Goal: Check status: Check status

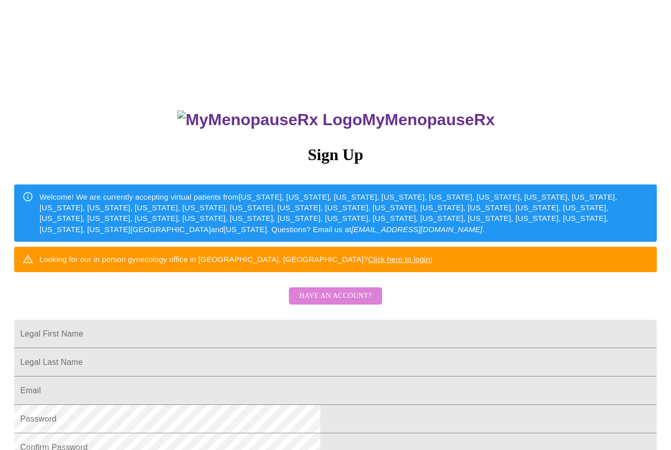
click at [355, 302] on span "Have an account?" at bounding box center [335, 296] width 72 height 13
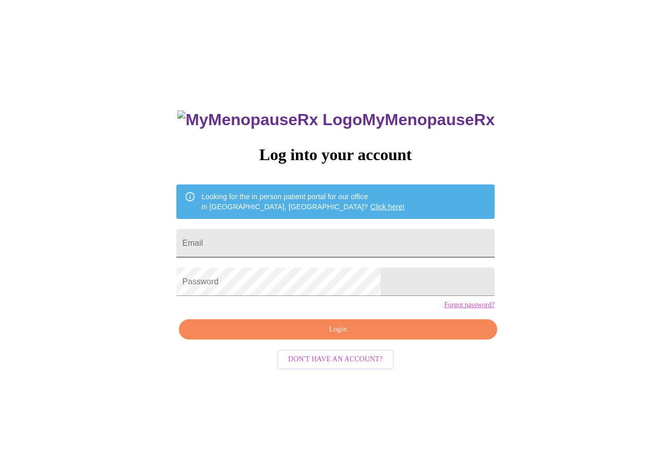
click at [253, 238] on input "Email" at bounding box center [335, 243] width 318 height 28
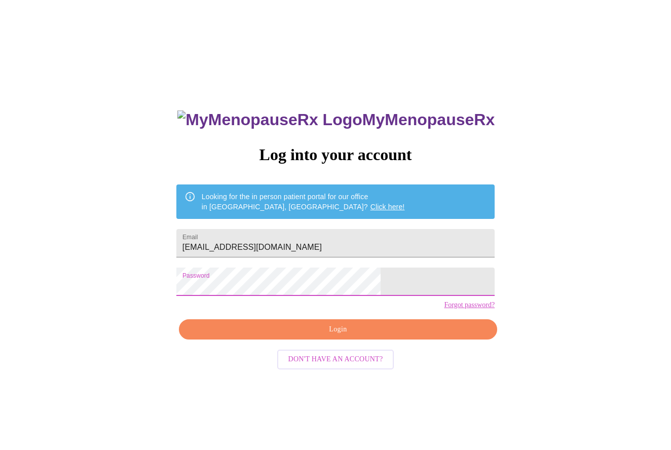
scroll to position [2, 0]
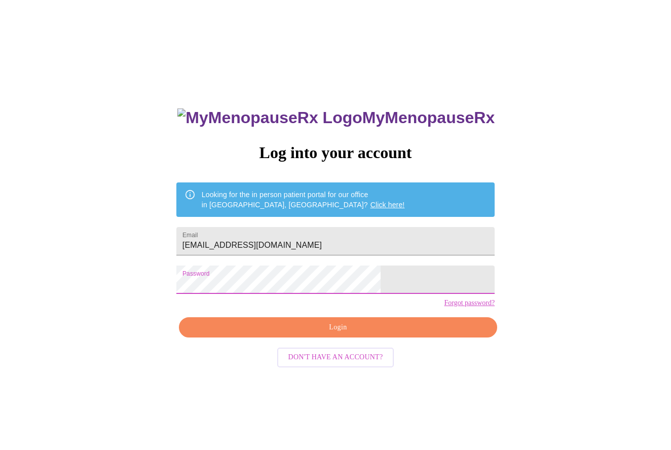
click at [352, 334] on span "Login" at bounding box center [337, 327] width 295 height 13
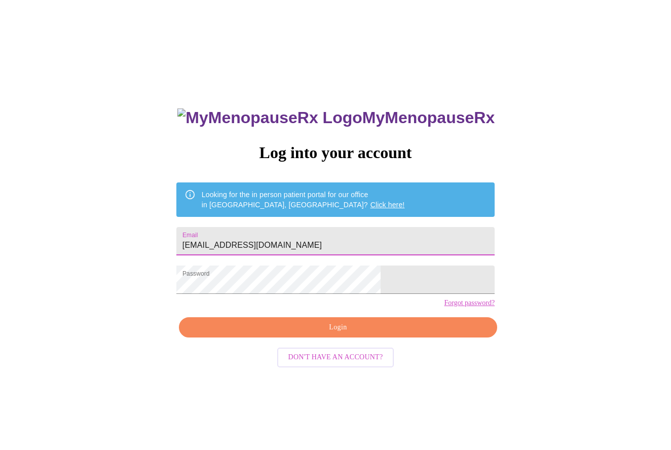
click at [253, 240] on input "[EMAIL_ADDRESS][DOMAIN_NAME]" at bounding box center [335, 241] width 318 height 28
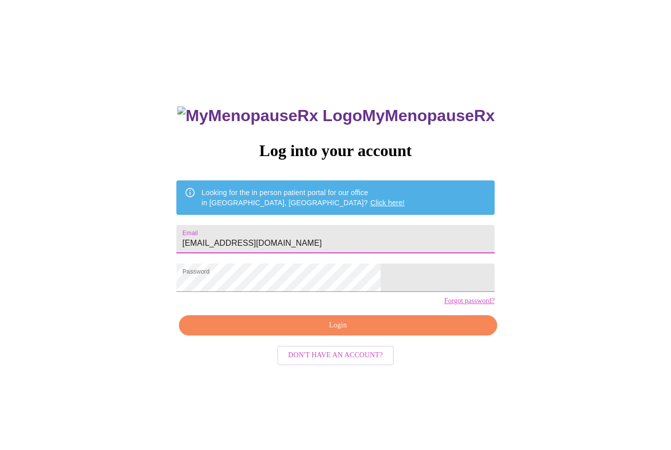
type input "[EMAIL_ADDRESS][DOMAIN_NAME]"
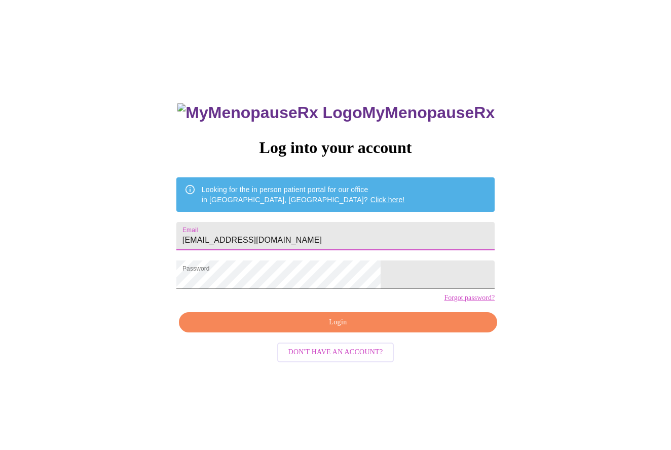
click at [369, 329] on span "Login" at bounding box center [337, 322] width 295 height 13
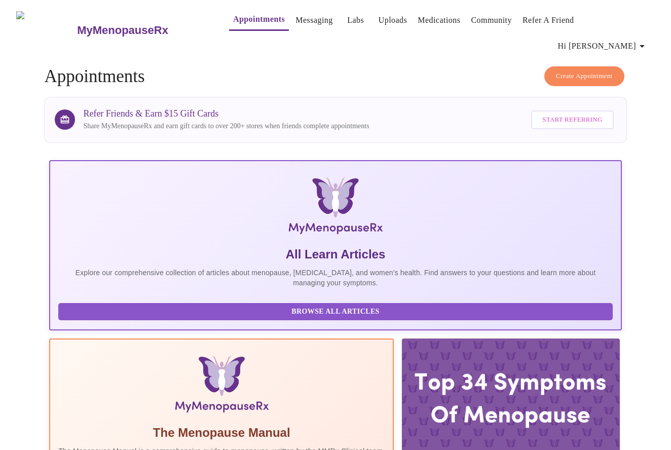
click at [618, 39] on span "Hi [PERSON_NAME]" at bounding box center [603, 46] width 90 height 14
click at [329, 24] on div at bounding box center [335, 225] width 671 height 450
click at [347, 23] on link "Labs" at bounding box center [355, 20] width 17 height 14
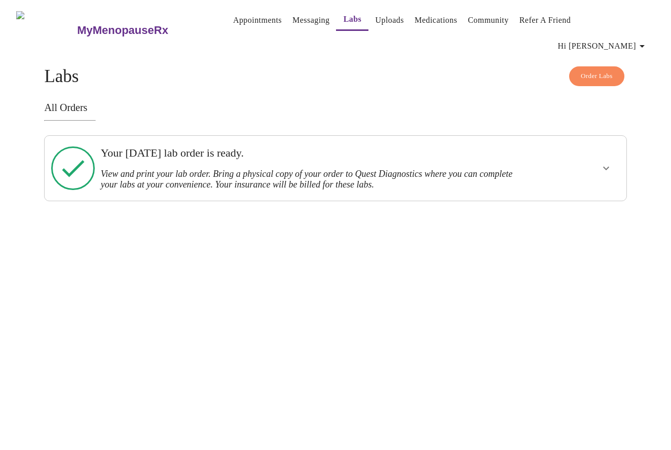
scroll to position [0, 1]
click at [607, 162] on icon "show more" at bounding box center [606, 168] width 12 height 12
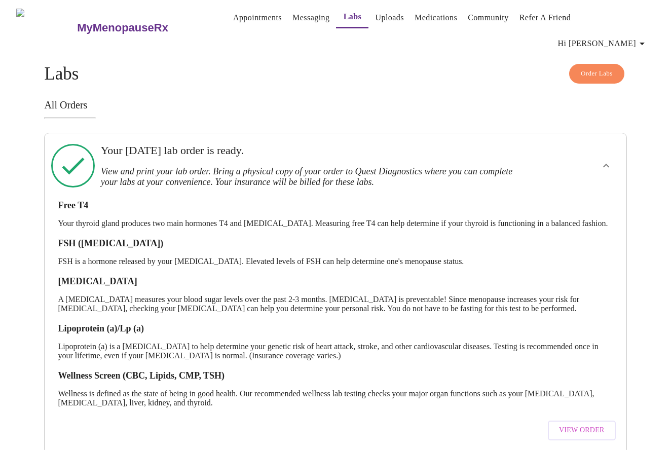
click at [596, 424] on span "View Order" at bounding box center [582, 430] width 46 height 13
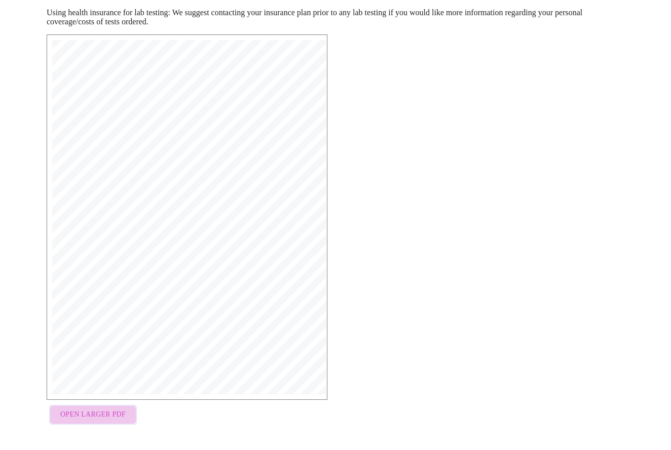
click at [113, 412] on span "Open Larger PDF" at bounding box center [92, 414] width 65 height 13
